Goal: Ask a question

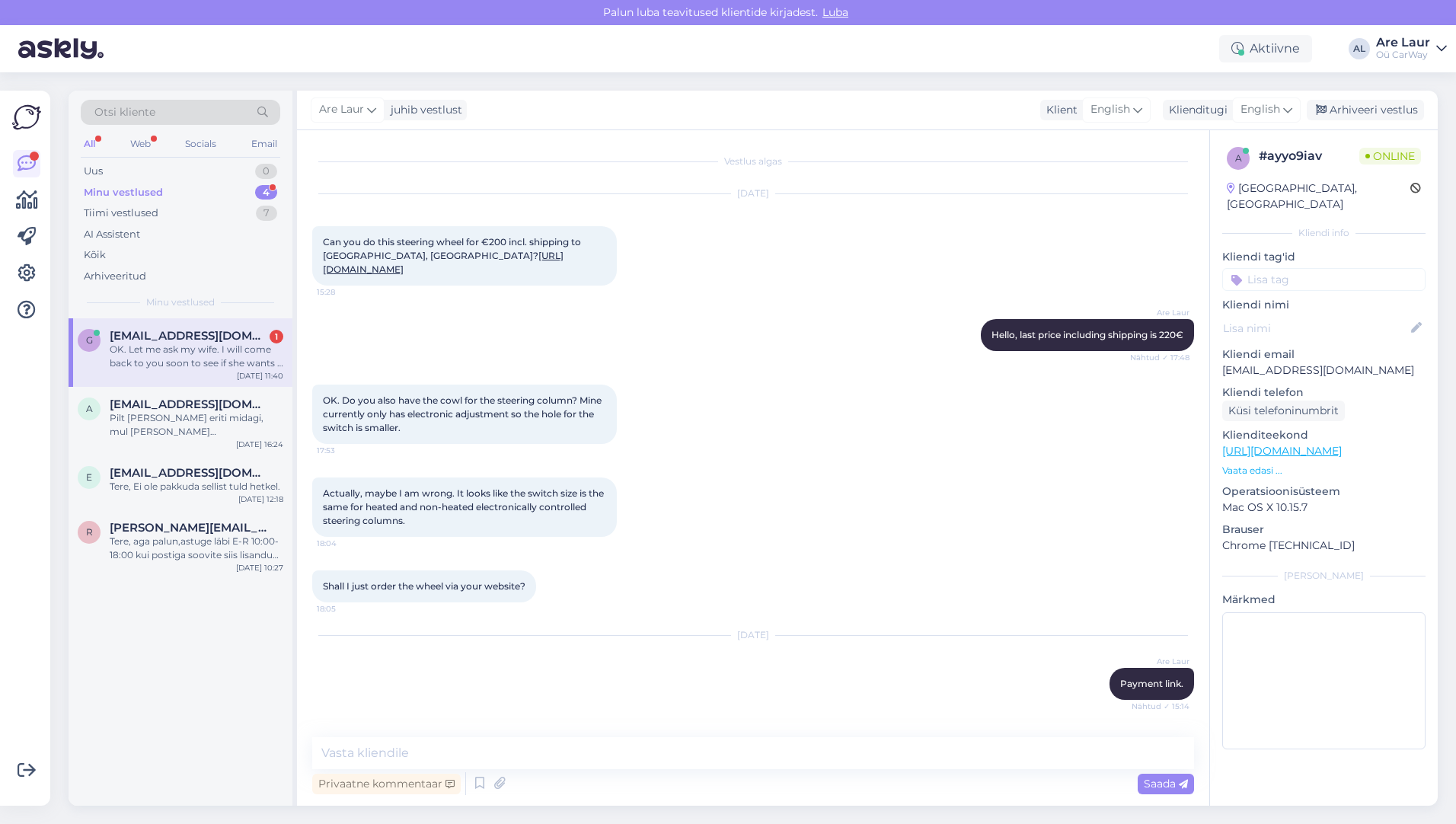
scroll to position [1642, 0]
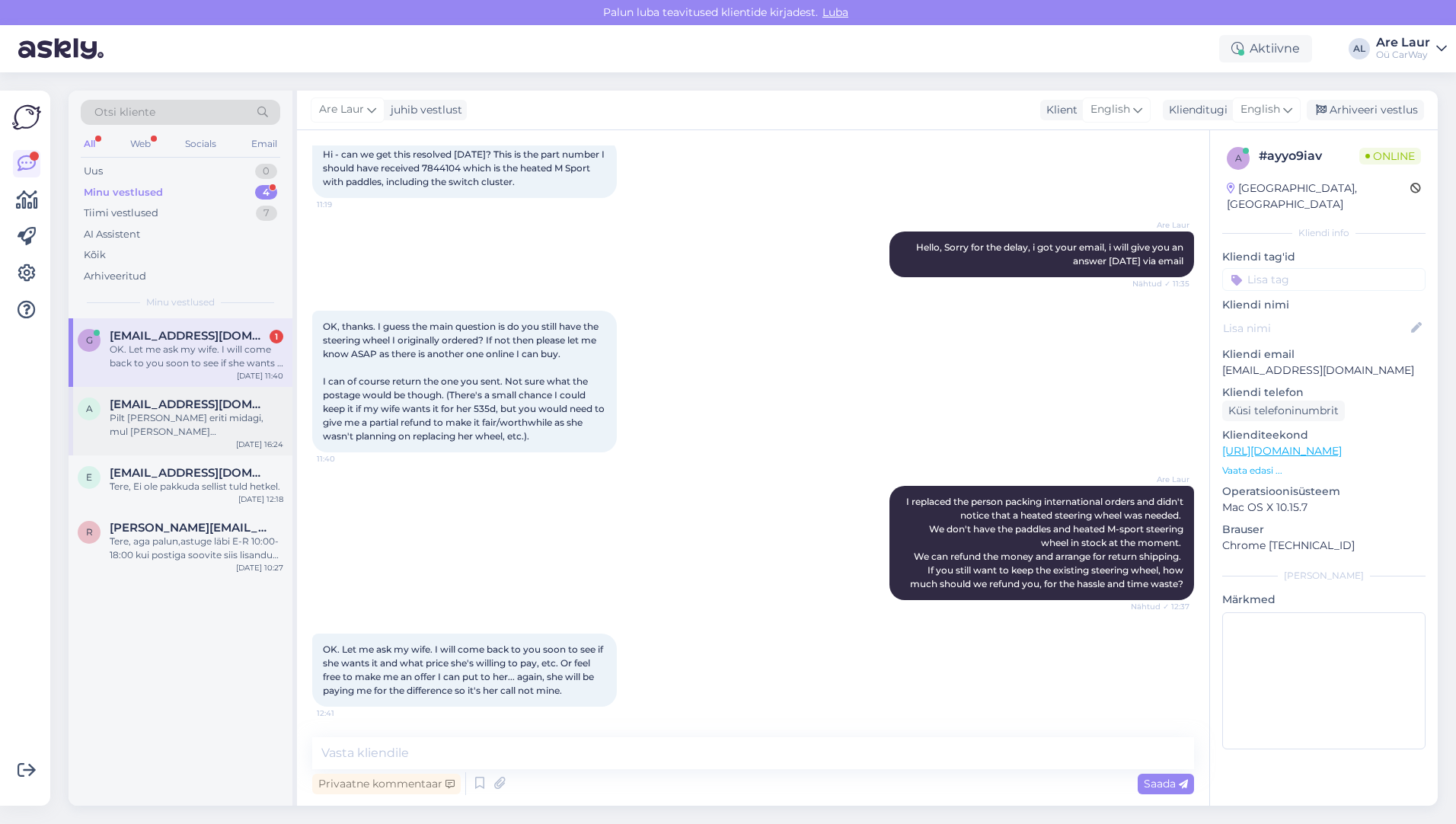
click at [219, 424] on div "Pilt [PERSON_NAME] eriti midagi, mul [PERSON_NAME] [DOMAIN_NAME], siis saaksin …" at bounding box center [196, 425] width 174 height 28
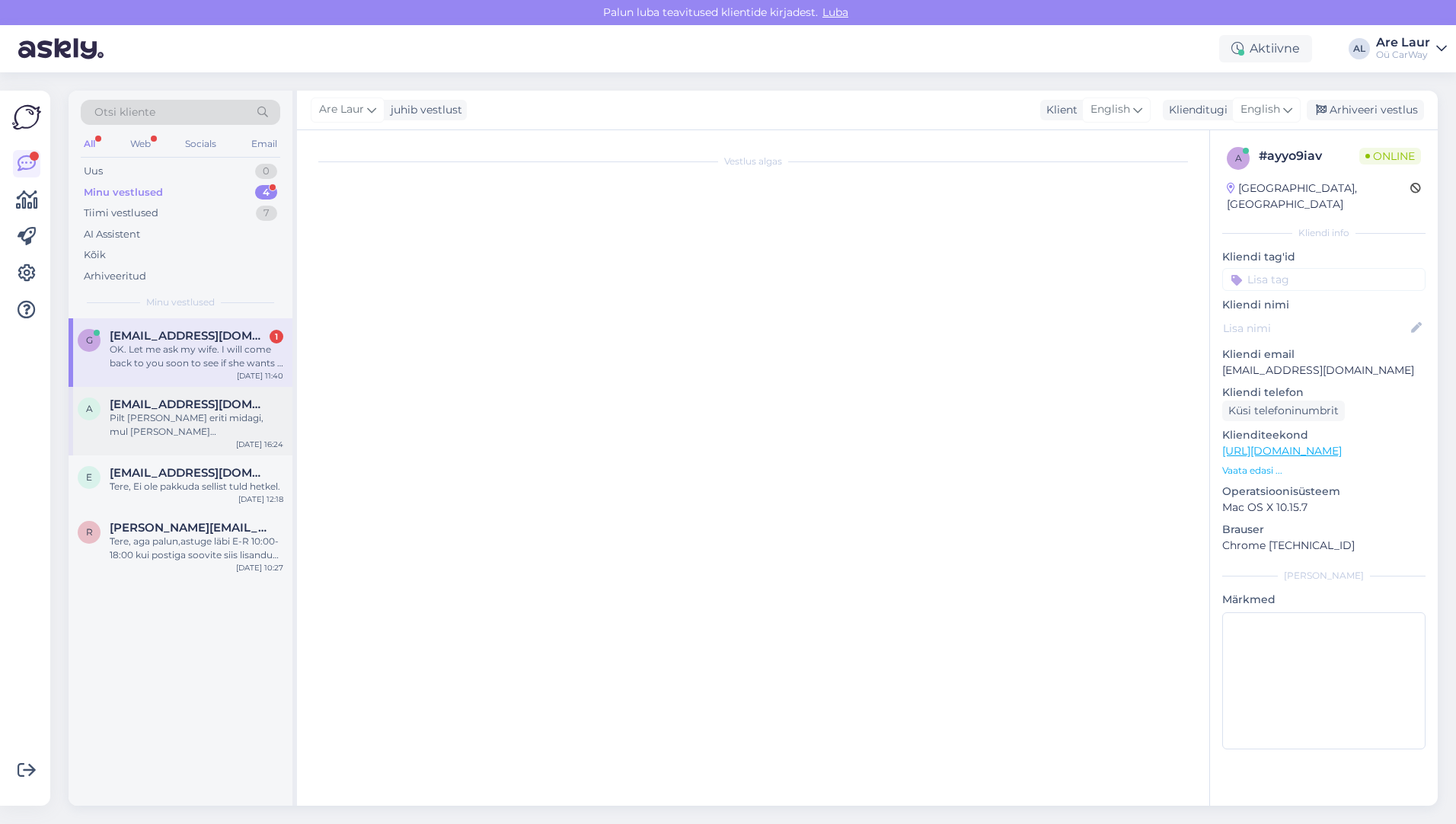
scroll to position [1, 0]
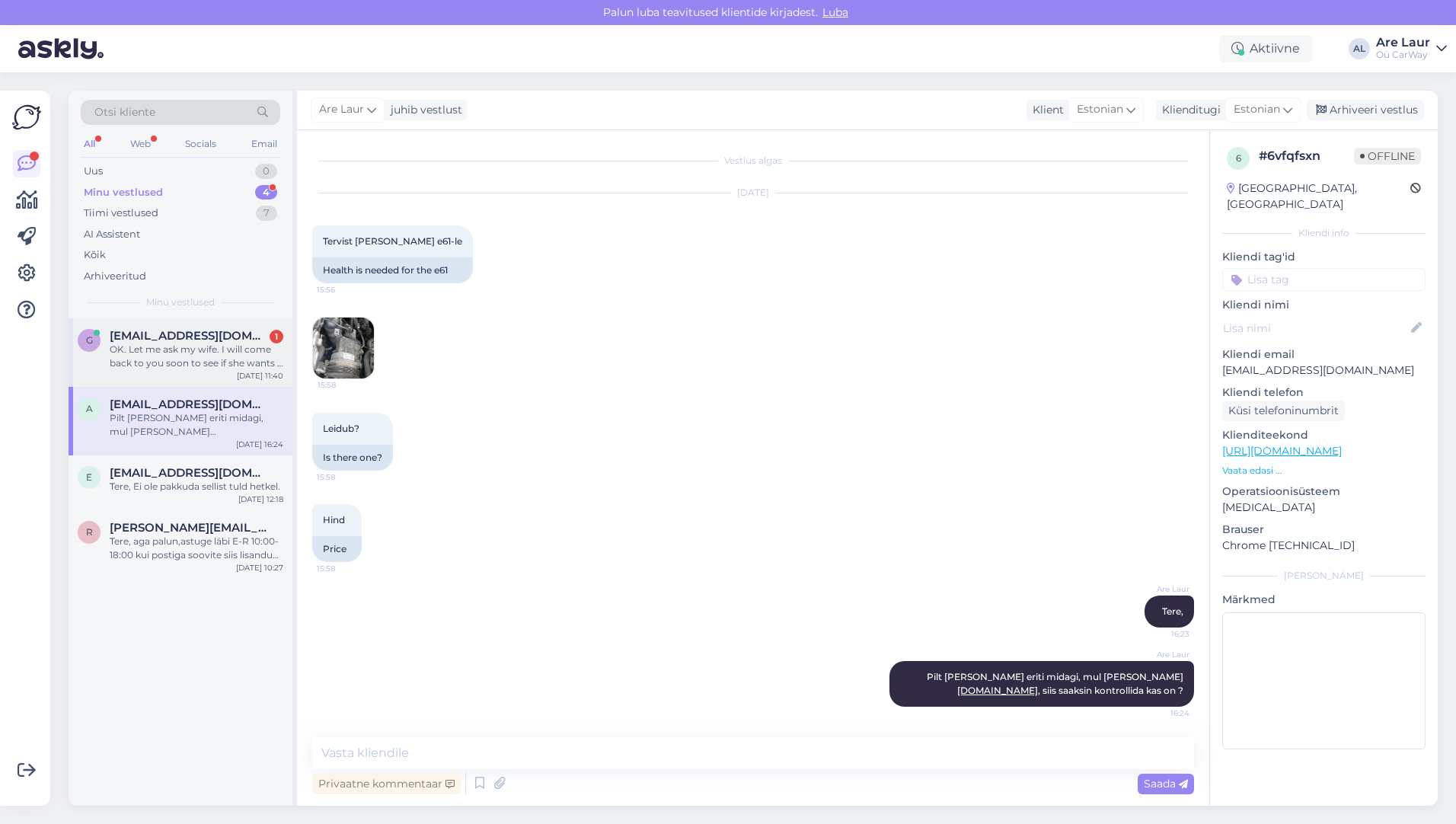
click at [193, 356] on div "OK. Let me ask my wife. I will come back to you soon to see if she wants it and…" at bounding box center [196, 356] width 174 height 28
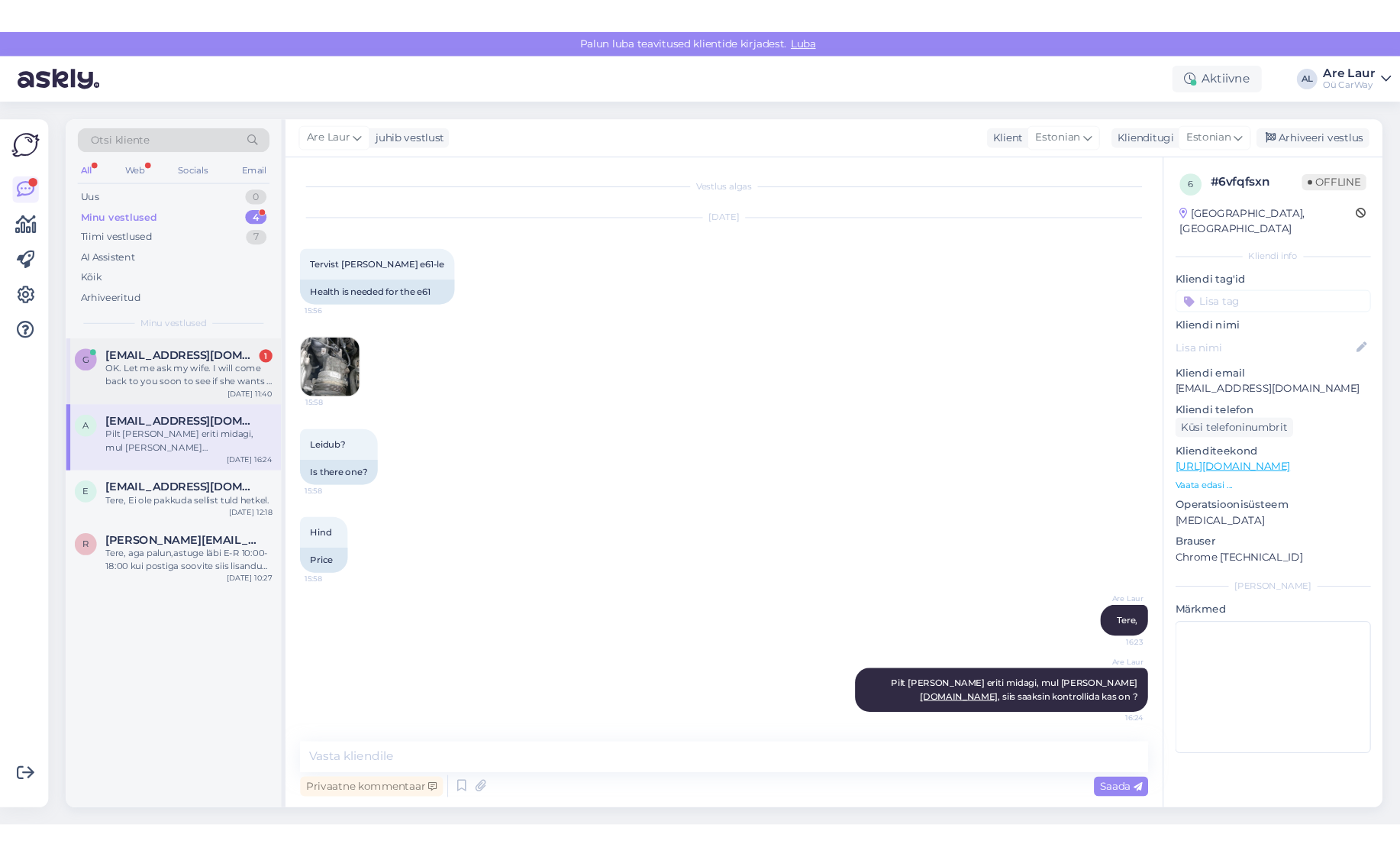
scroll to position [1648, 0]
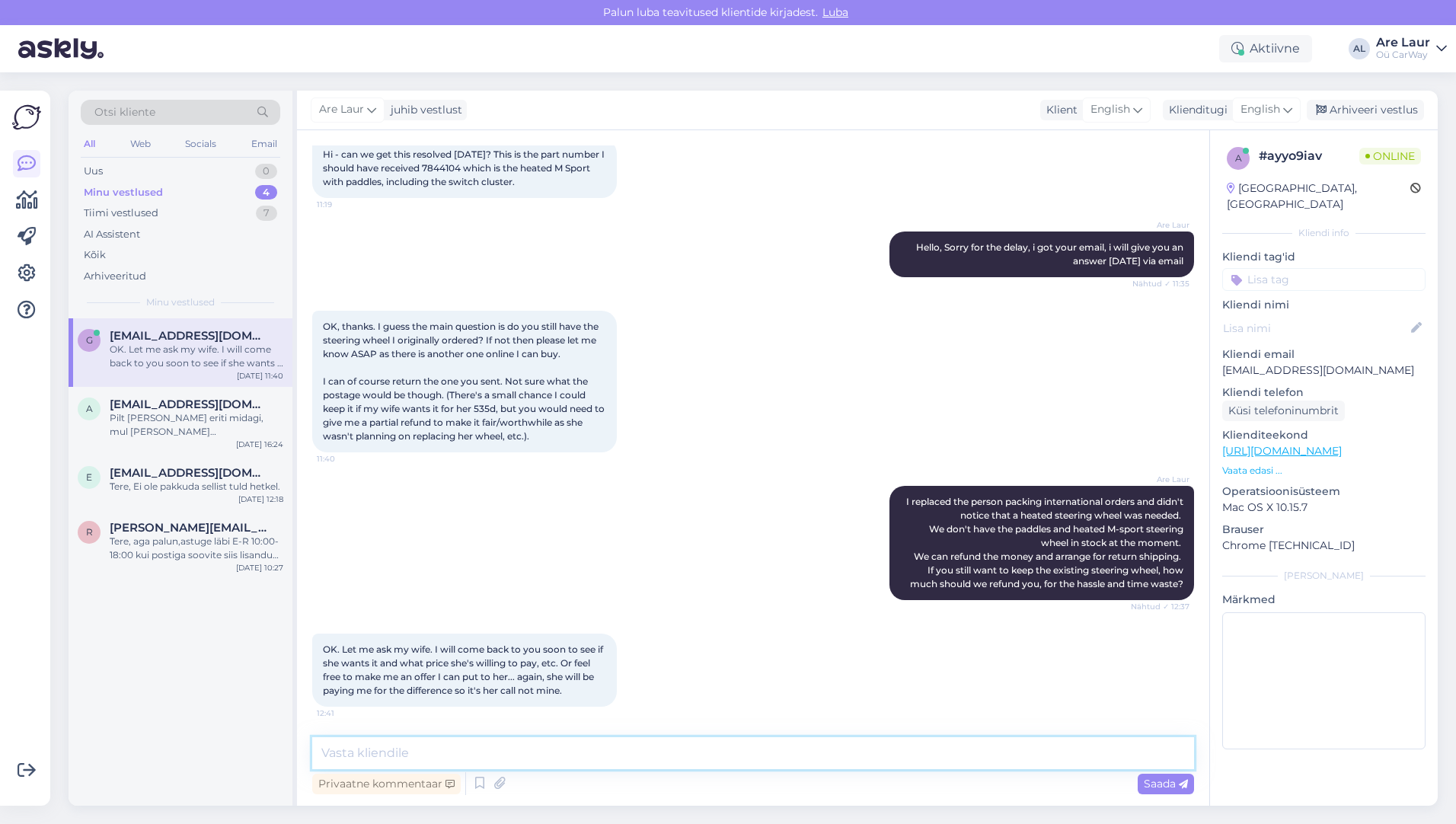
click at [525, 753] on textarea at bounding box center [753, 752] width 882 height 32
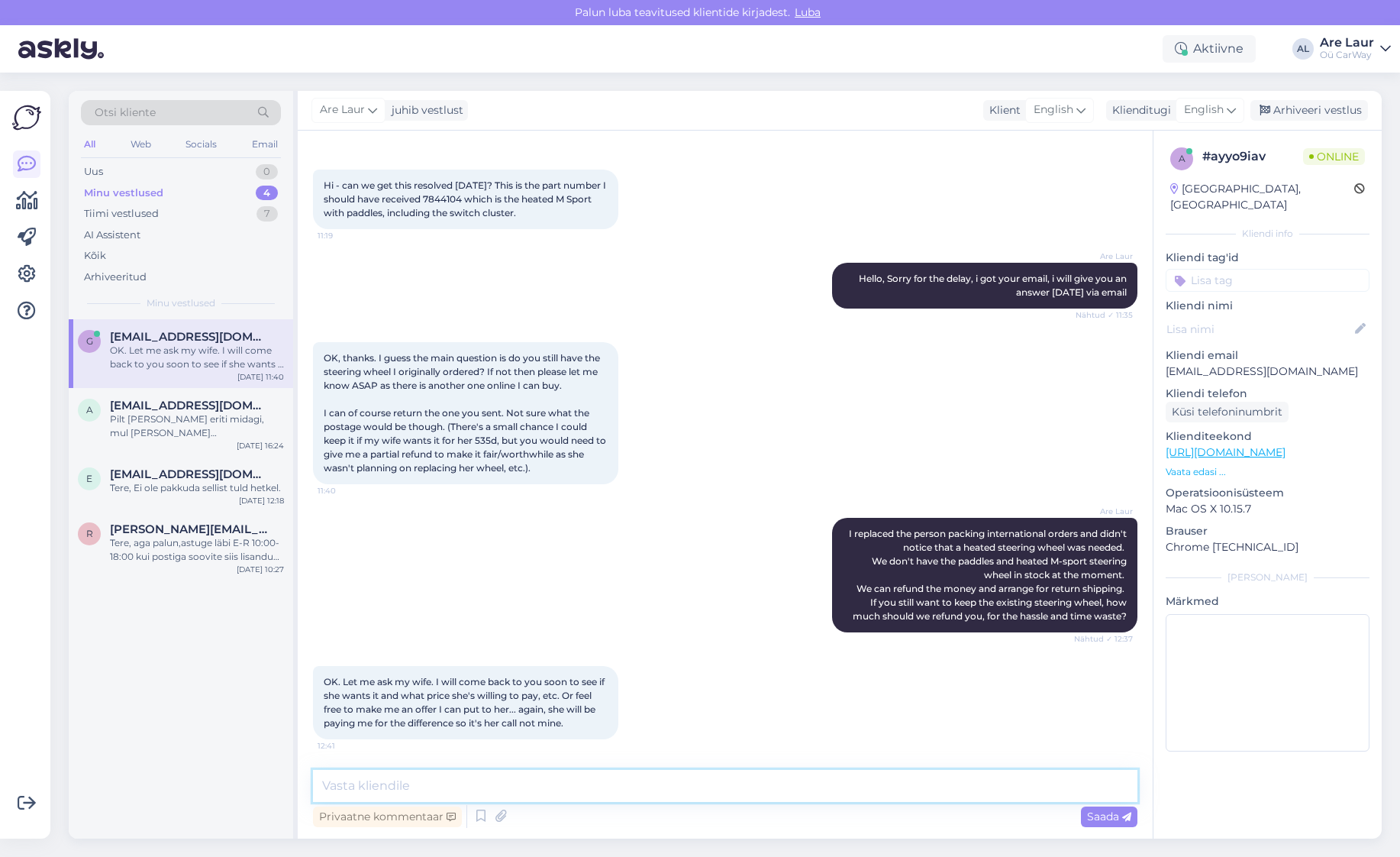
scroll to position [1617, 0]
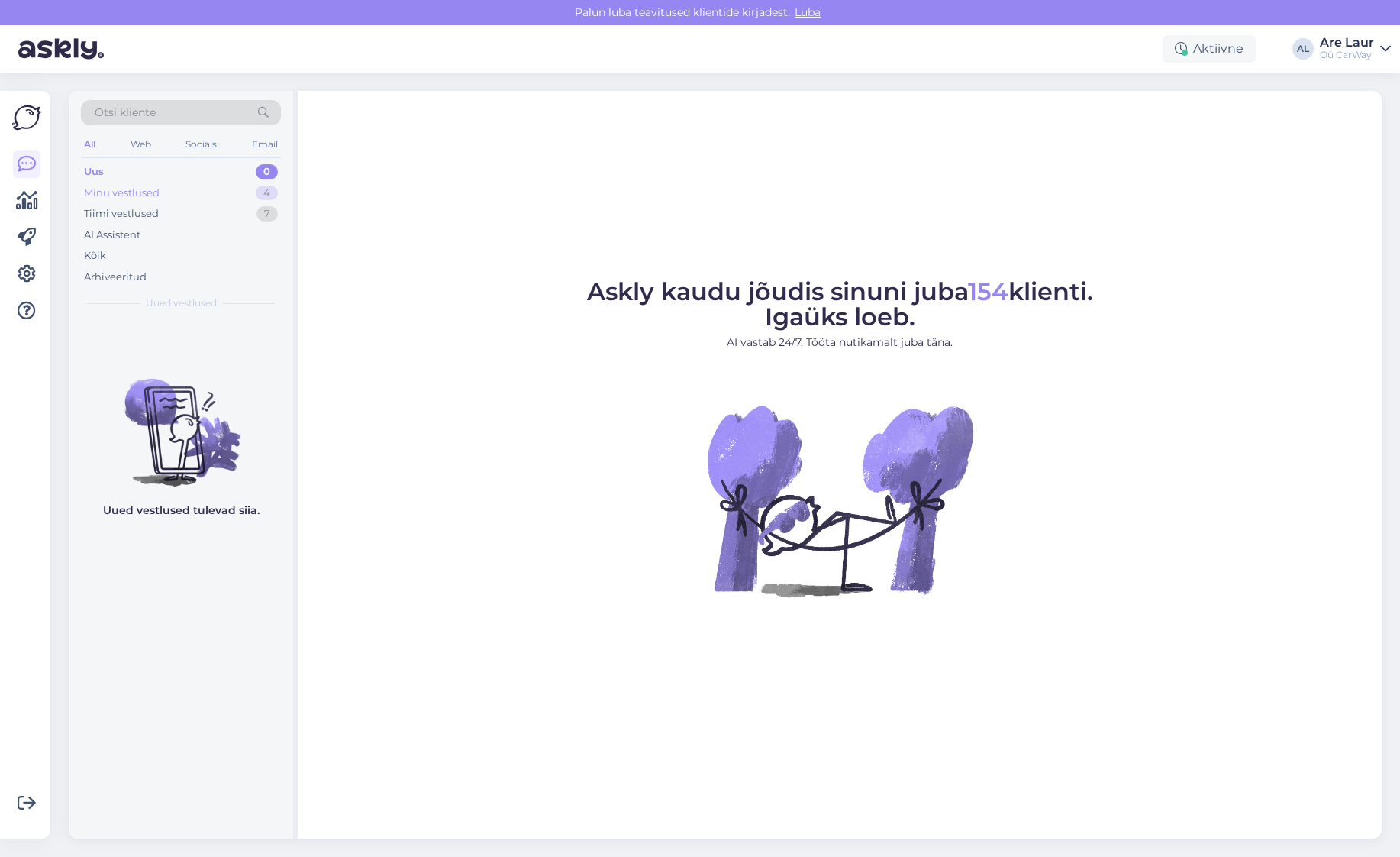
click at [123, 190] on div "Minu vestlused" at bounding box center [122, 193] width 76 height 16
